Goal: Find specific page/section: Find specific page/section

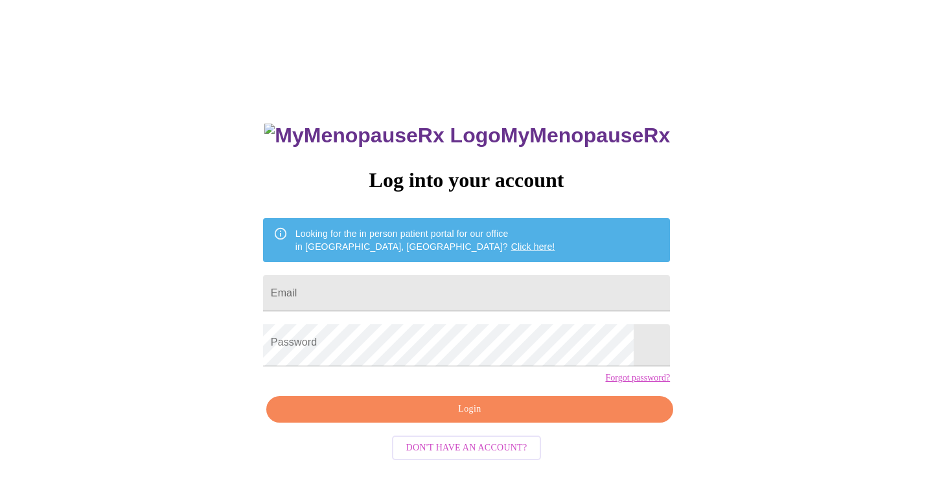
type input "[EMAIL_ADDRESS][DOMAIN_NAME]"
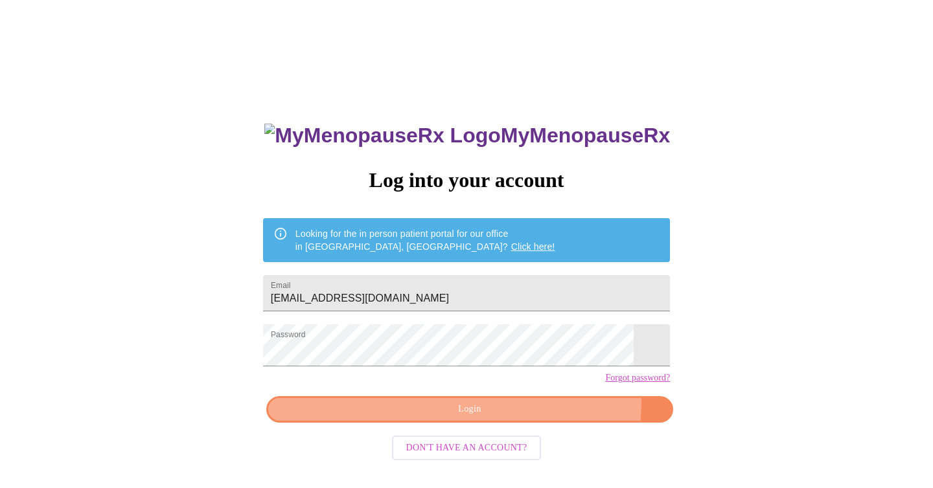
click at [471, 418] on span "Login" at bounding box center [469, 410] width 377 height 16
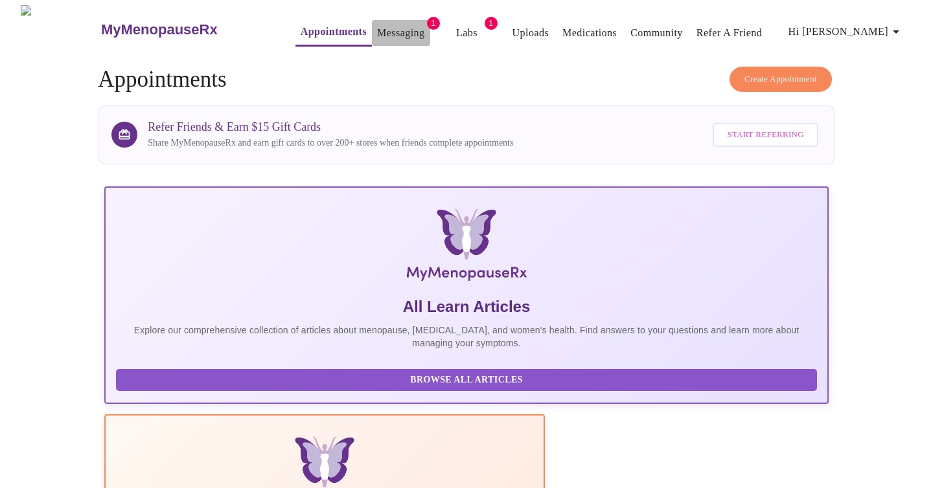
click at [378, 25] on link "Messaging" at bounding box center [400, 33] width 47 height 18
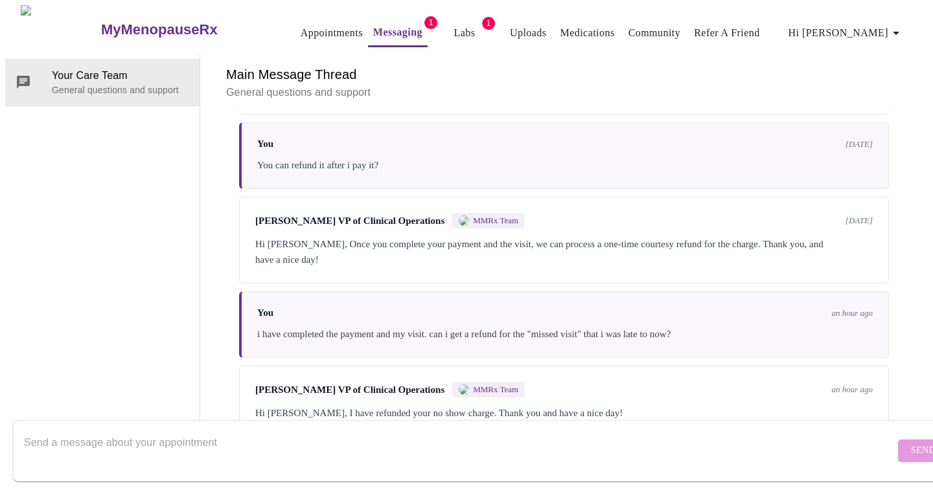
scroll to position [3544, 0]
